Goal: Find specific page/section: Find specific page/section

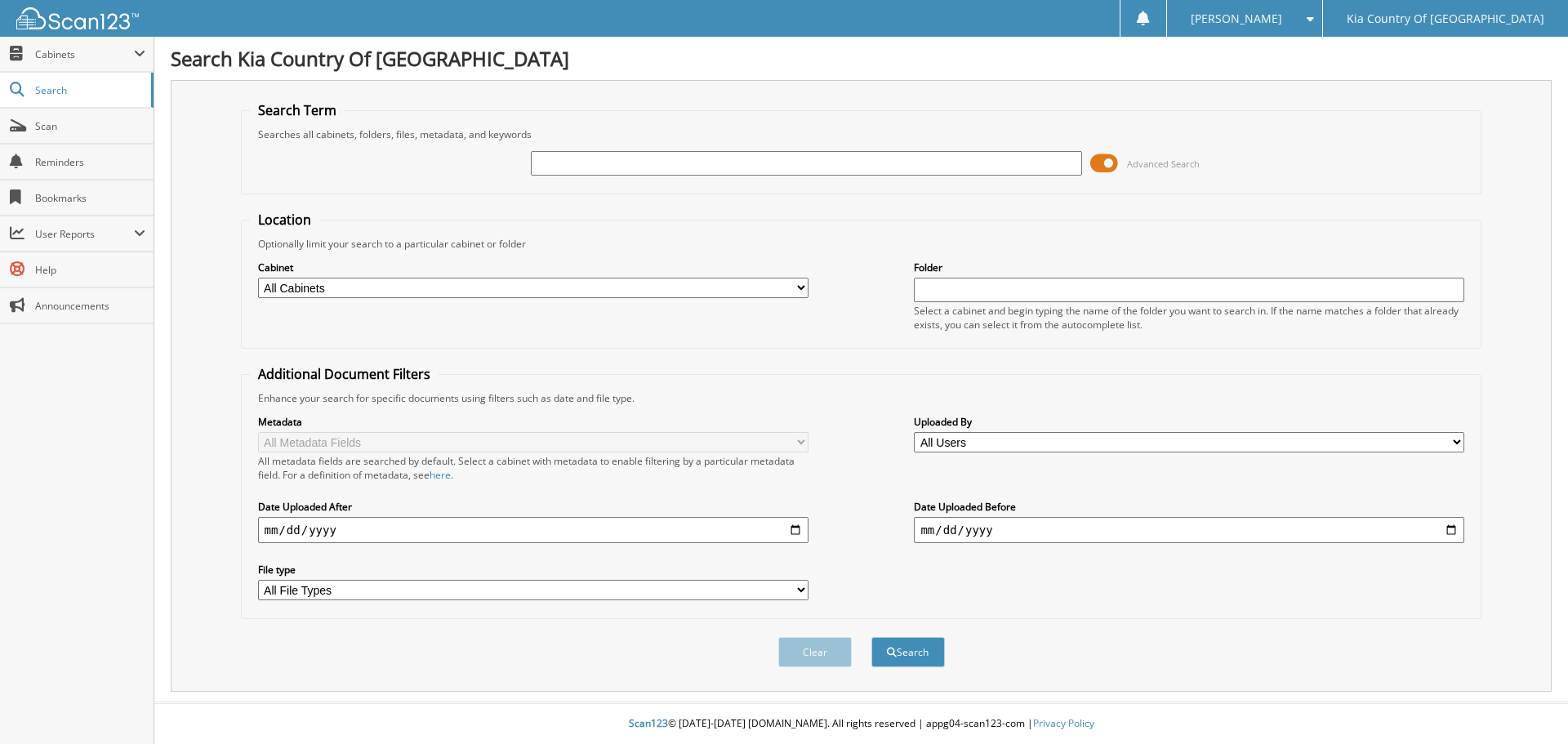
click at [602, 169] on input "text" at bounding box center [806, 163] width 550 height 25
type input "31953"
click at [871, 637] on button "Search" at bounding box center [908, 652] width 74 height 31
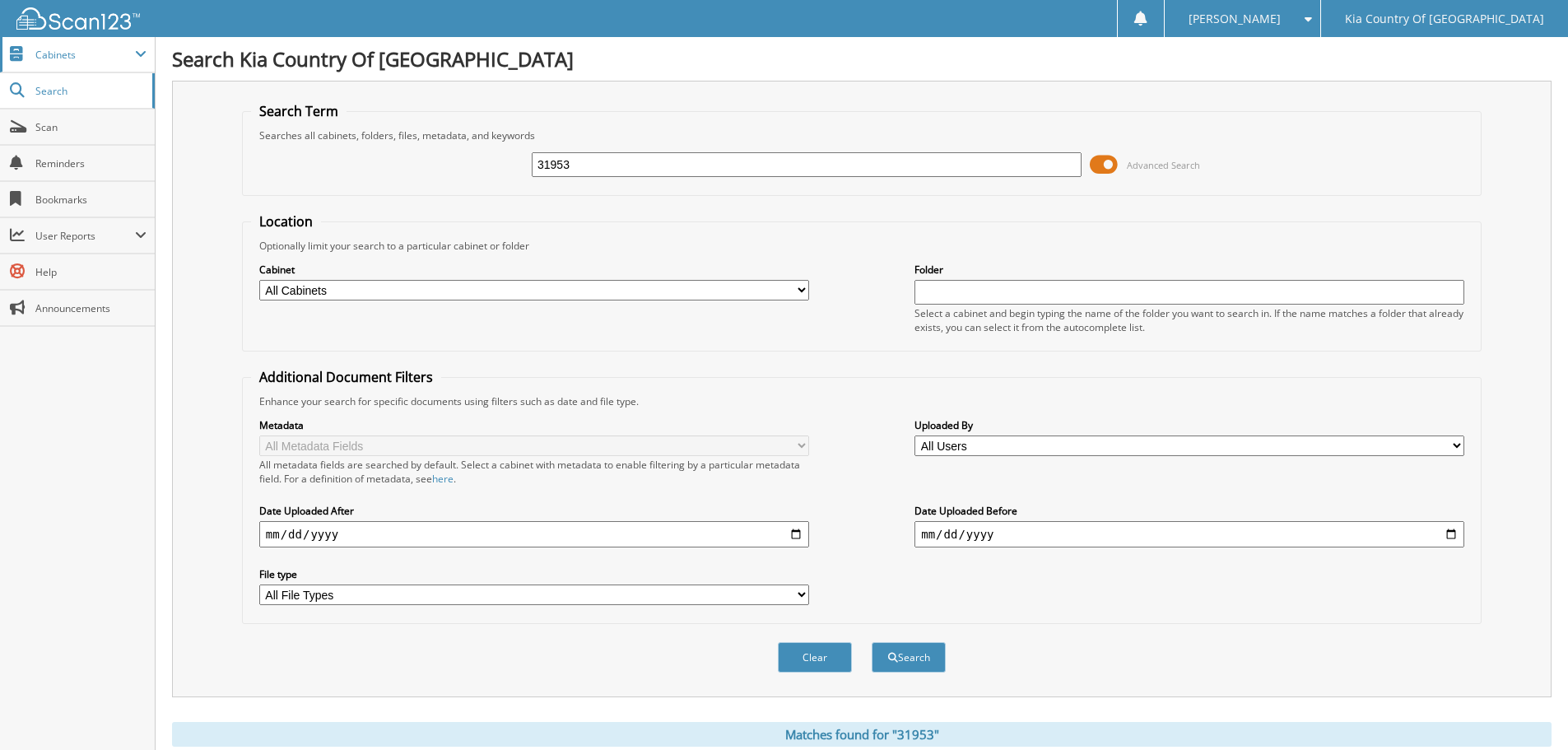
click at [99, 54] on span "Cabinets" at bounding box center [85, 55] width 99 height 14
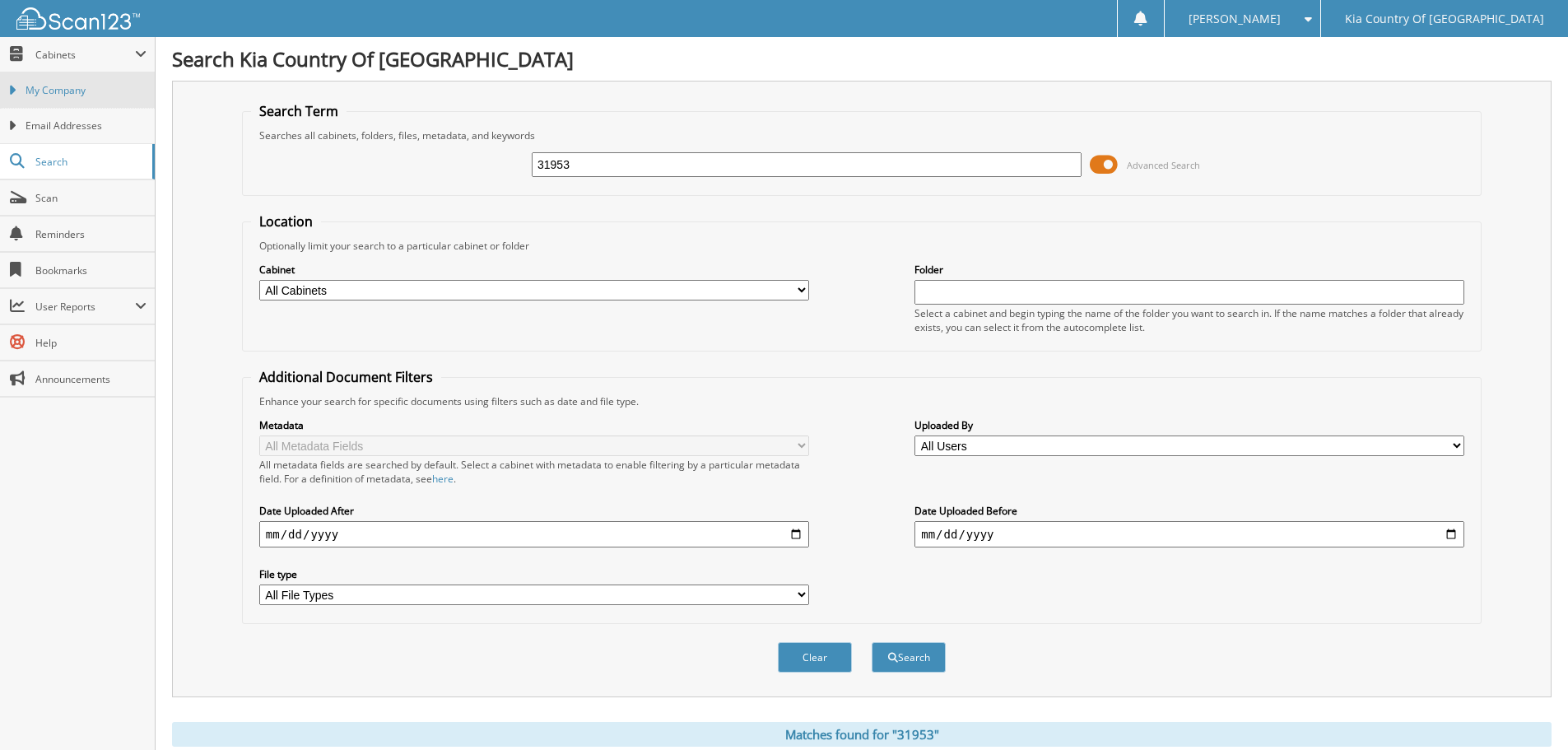
click at [92, 92] on span "My Company" at bounding box center [86, 90] width 121 height 15
